Goal: Task Accomplishment & Management: Manage account settings

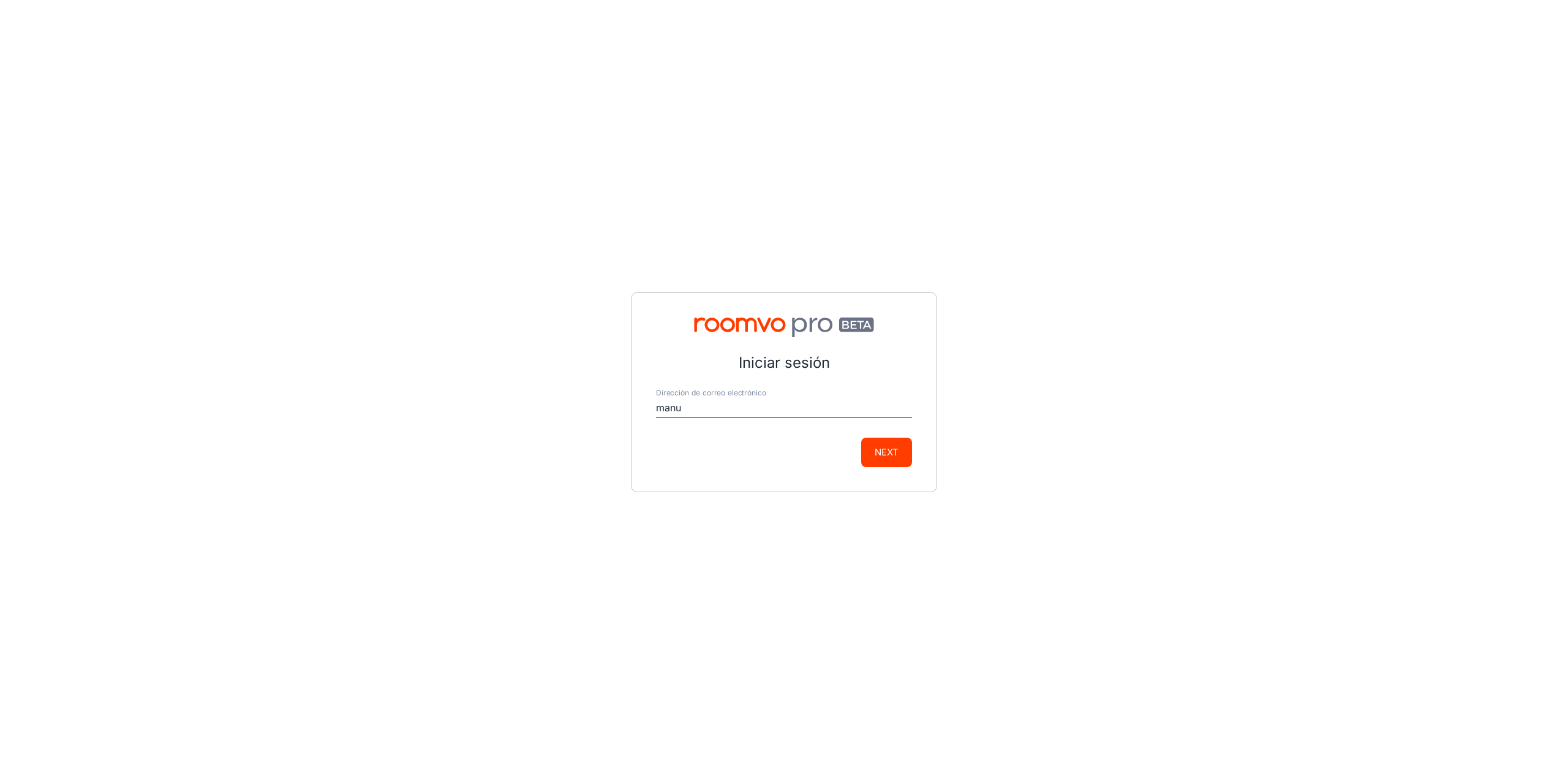
type input "[EMAIL_ADDRESS][DOMAIN_NAME]"
click at [875, 456] on button "Next" at bounding box center [886, 452] width 51 height 30
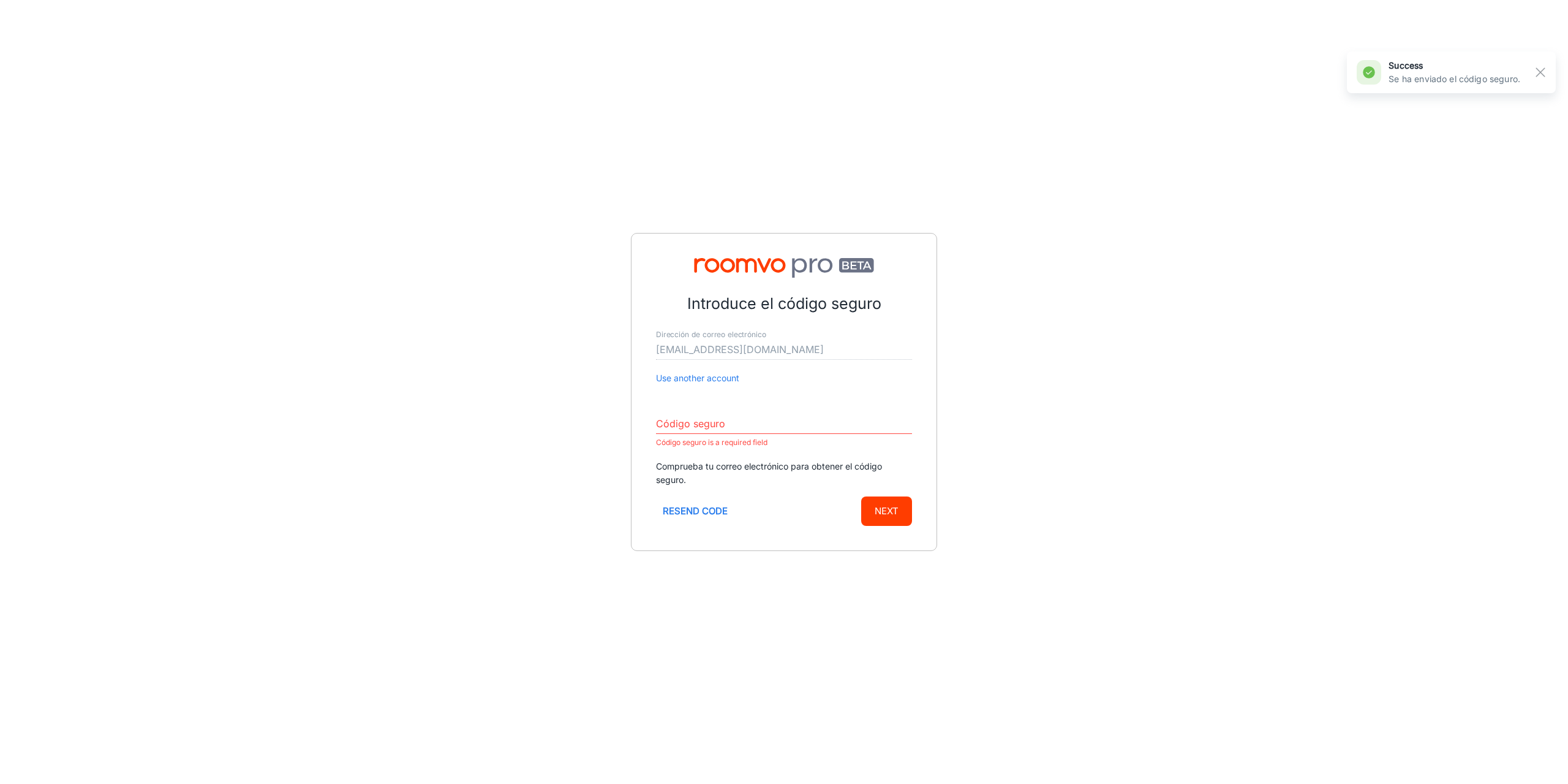
click at [688, 426] on input "Código seguro" at bounding box center [784, 424] width 256 height 20
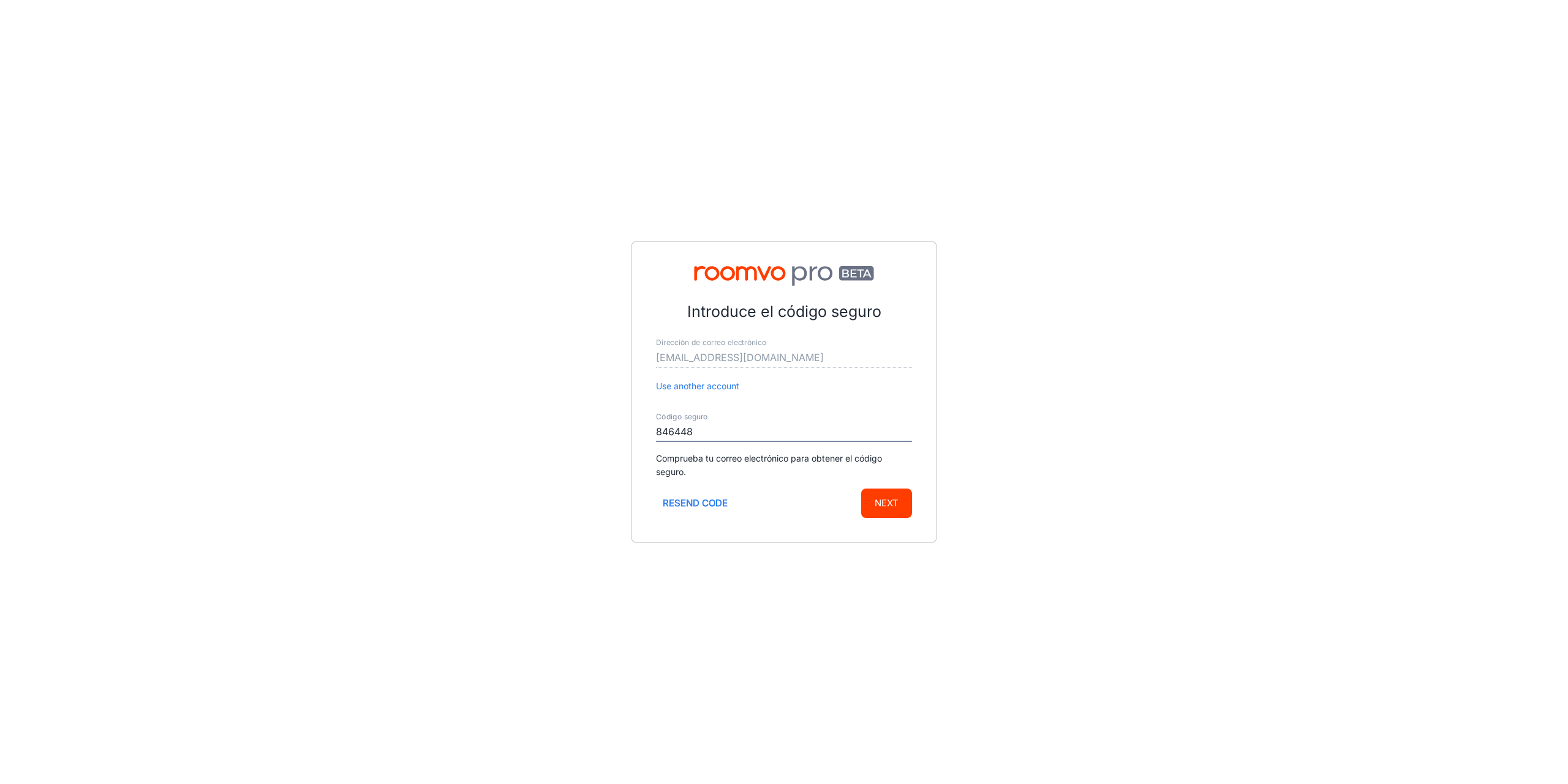
type input "846448"
click at [861, 488] on button "Next" at bounding box center [886, 503] width 51 height 30
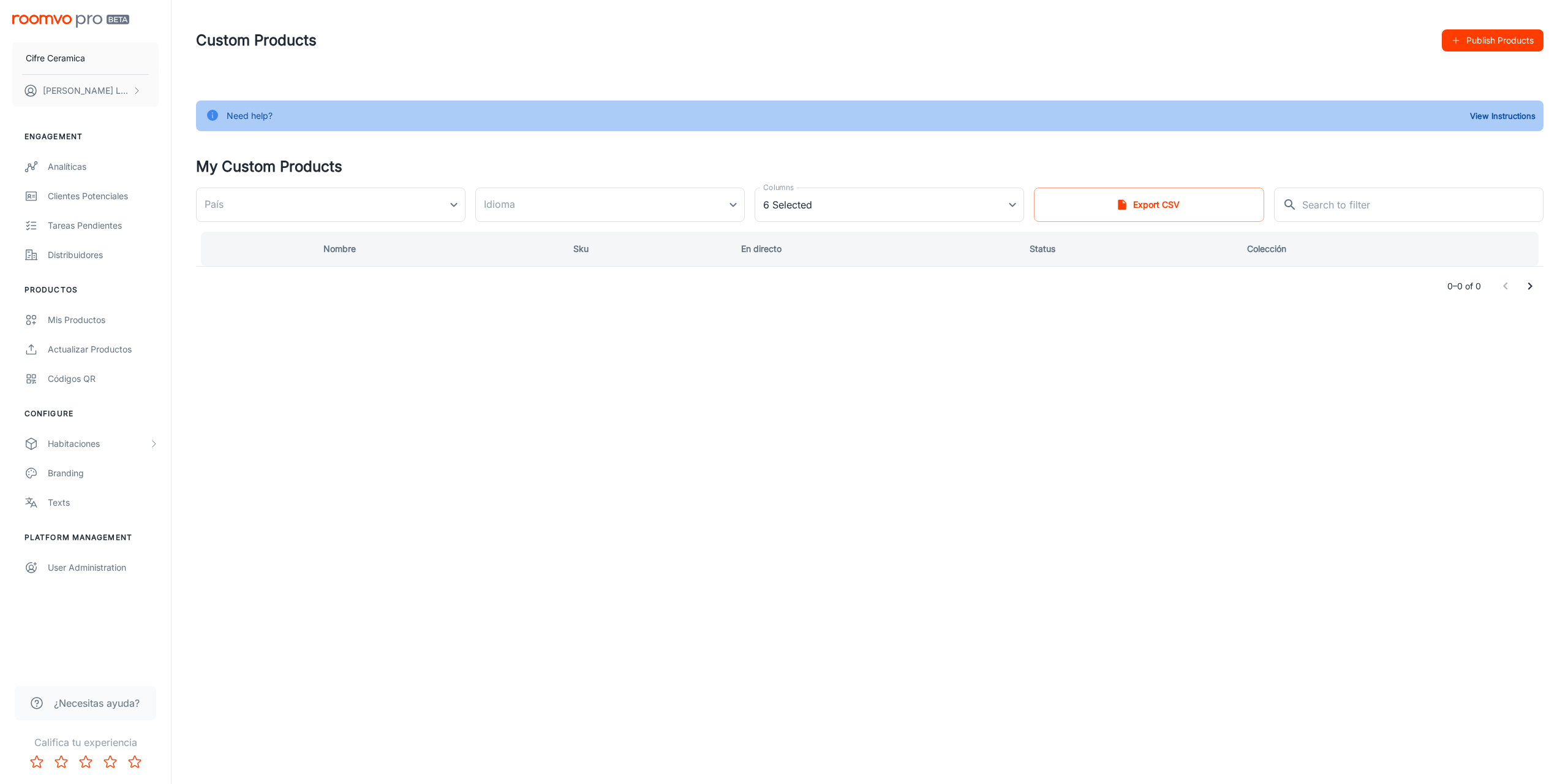
type input "[GEOGRAPHIC_DATA]"
type input "de-de"
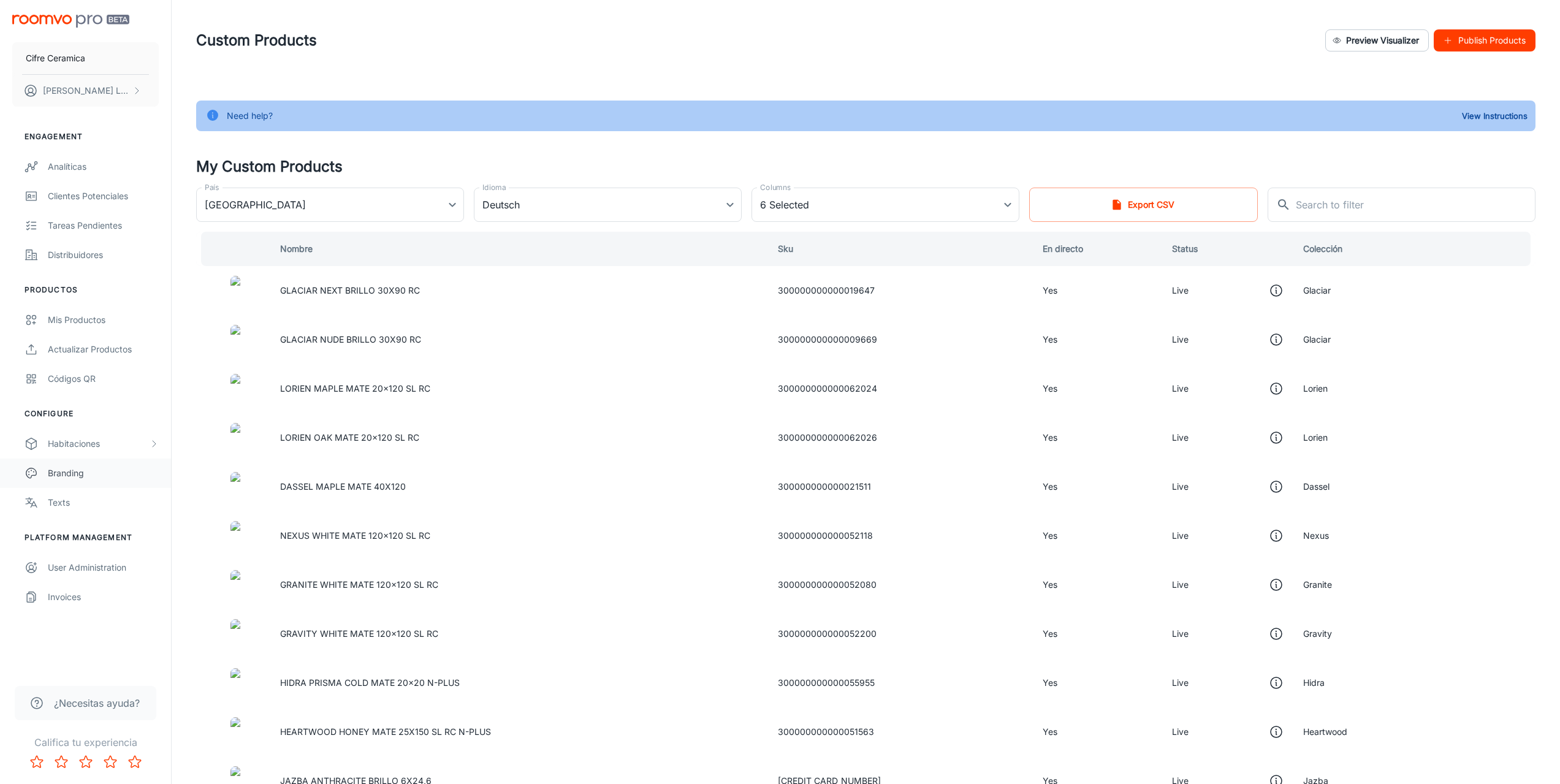
click at [75, 468] on div "Branding" at bounding box center [103, 473] width 111 height 14
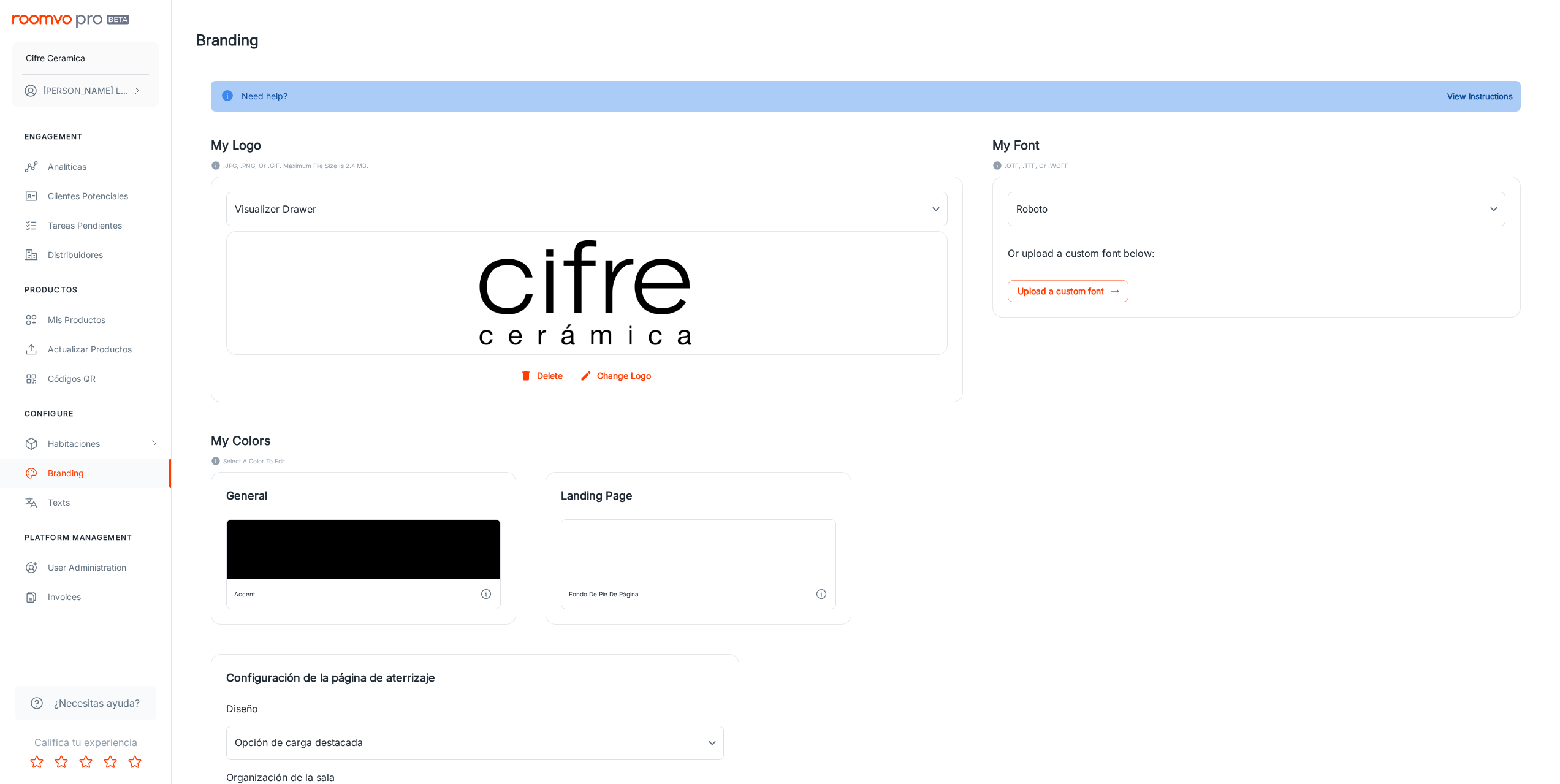
type input "TT_Commons_Regular"
click at [75, 448] on div "Habitaciones" at bounding box center [98, 444] width 101 height 14
click at [80, 462] on div "My Rooms" at bounding box center [85, 473] width 171 height 30
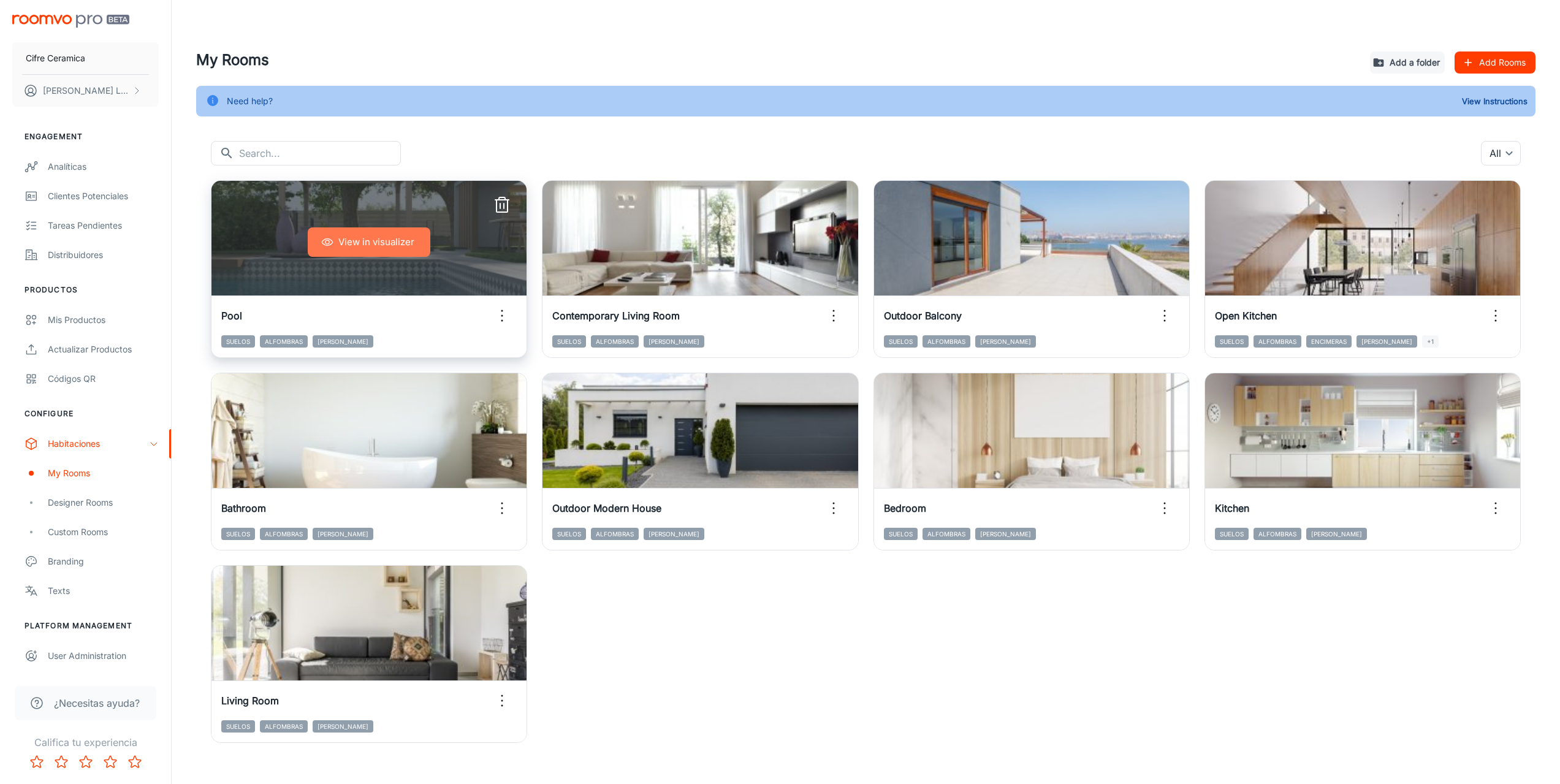
click at [353, 243] on button "View in visualizer" at bounding box center [369, 243] width 123 height 30
